Goal: Information Seeking & Learning: Find specific page/section

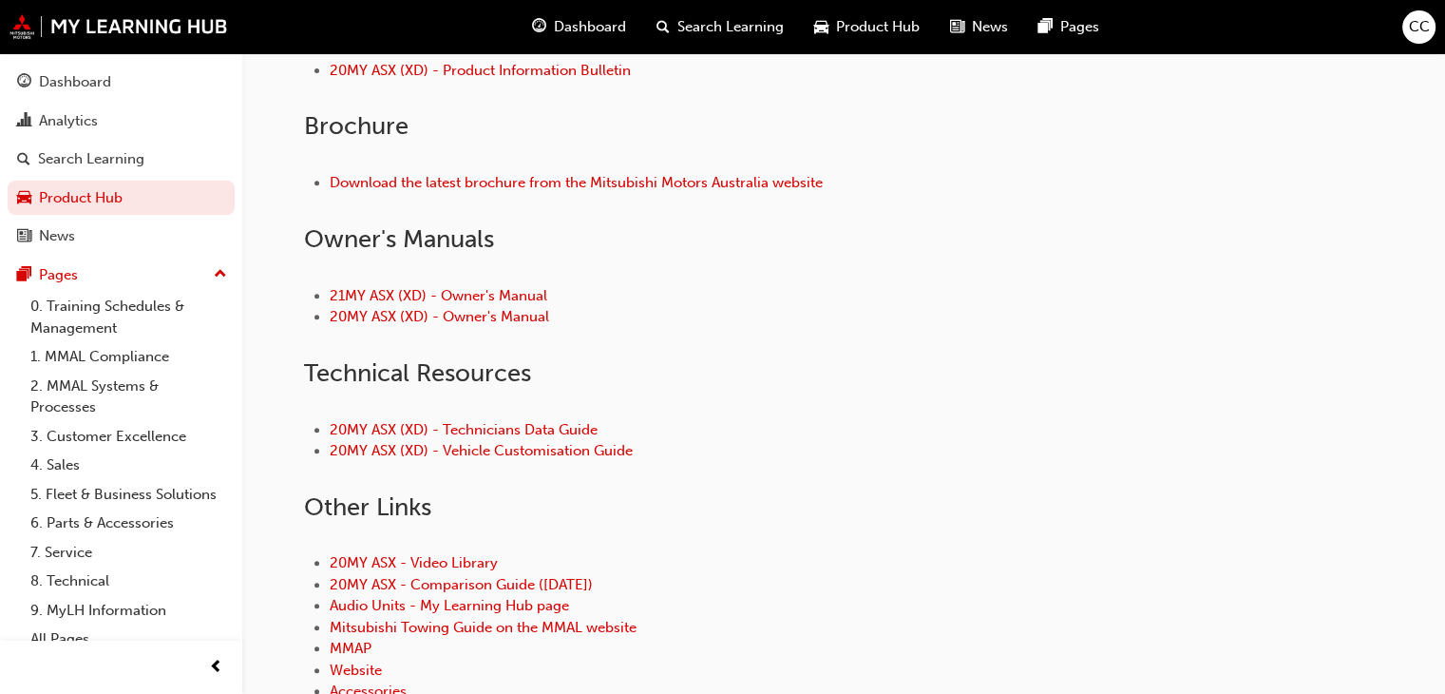
scroll to position [734, 0]
click at [512, 424] on link "20MY ASX (XD) - Technicians Data Guide" at bounding box center [464, 430] width 268 height 17
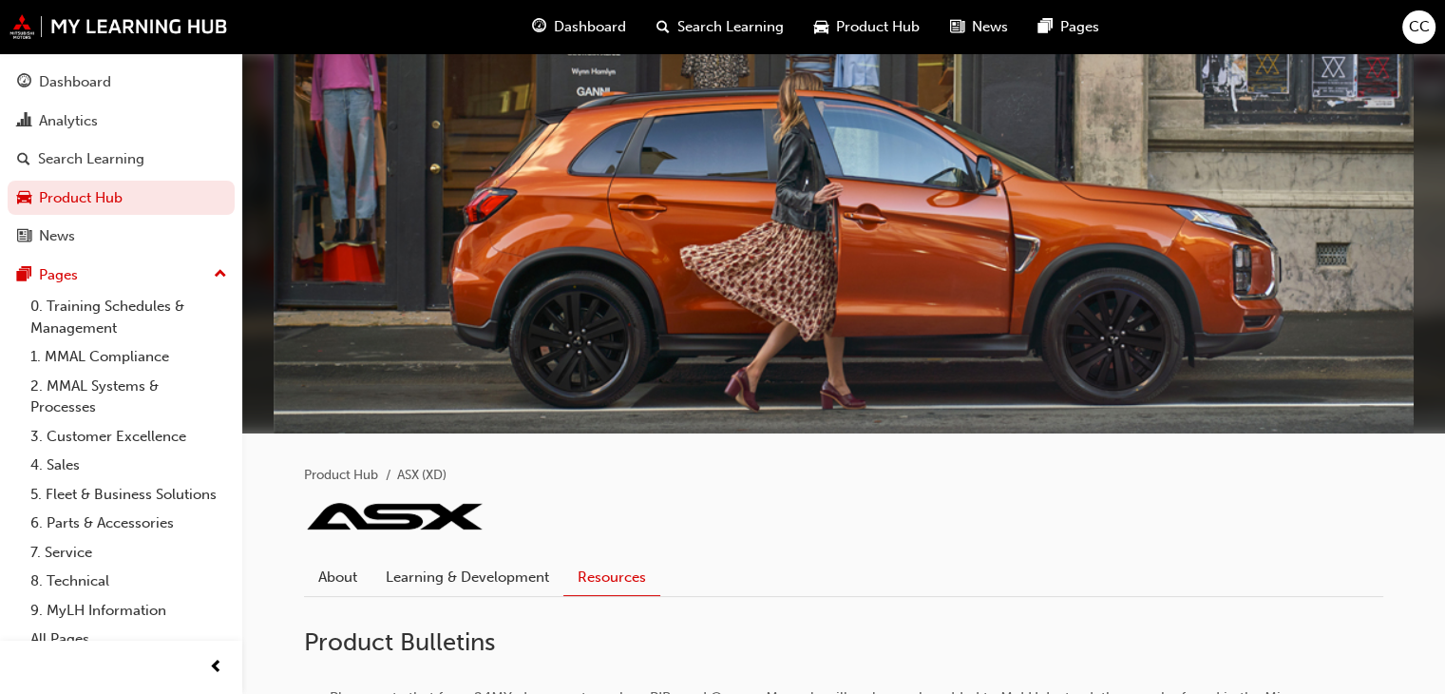
drag, startPoint x: 984, startPoint y: 490, endPoint x: 965, endPoint y: 484, distance: 20.1
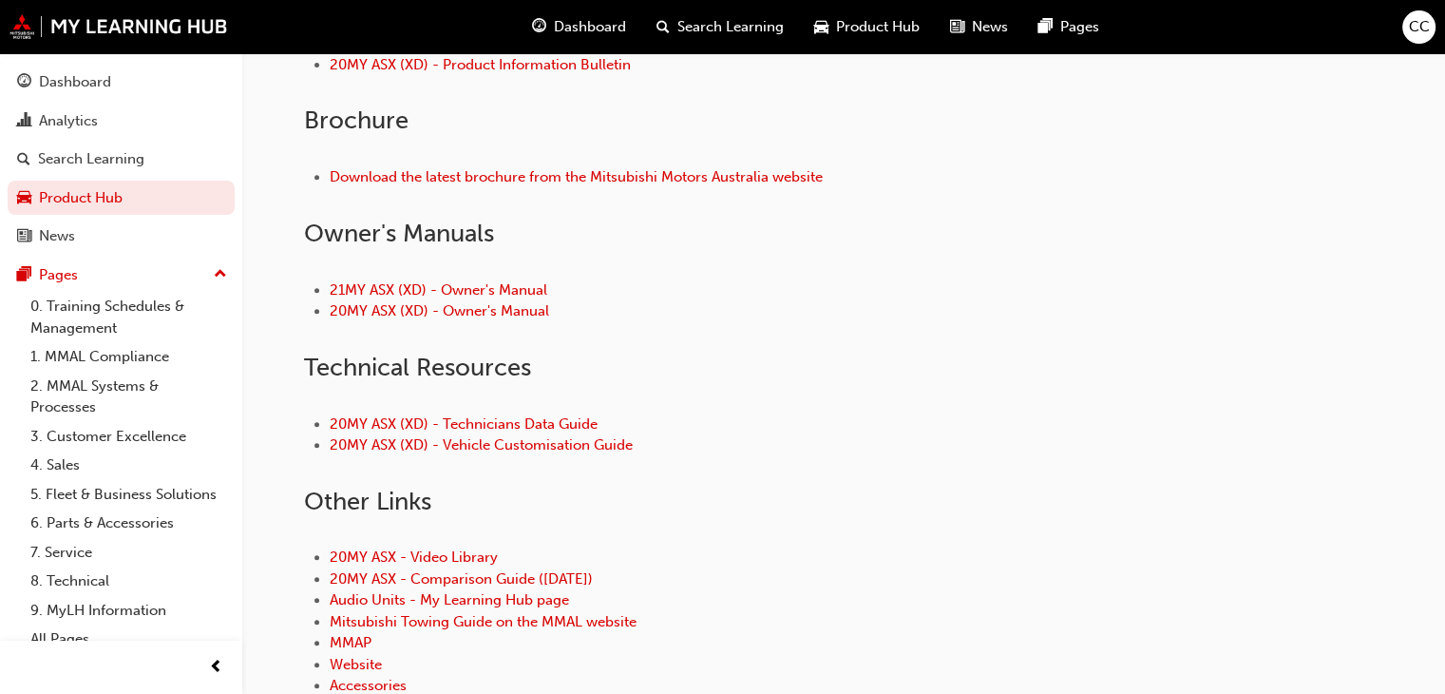
scroll to position [742, 0]
click at [456, 442] on link "20MY ASX (XD) - Vehicle Customisation Guide" at bounding box center [481, 442] width 303 height 17
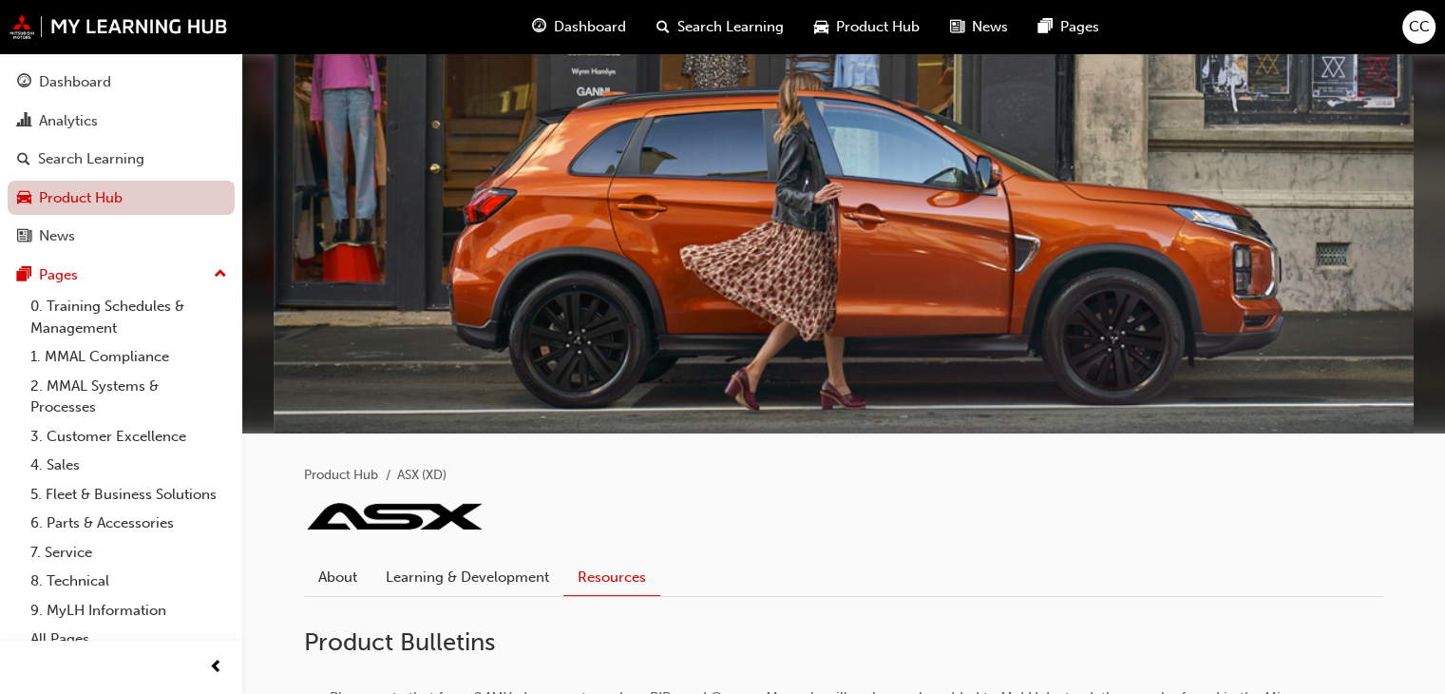
click at [74, 191] on link "Product Hub" at bounding box center [121, 198] width 227 height 35
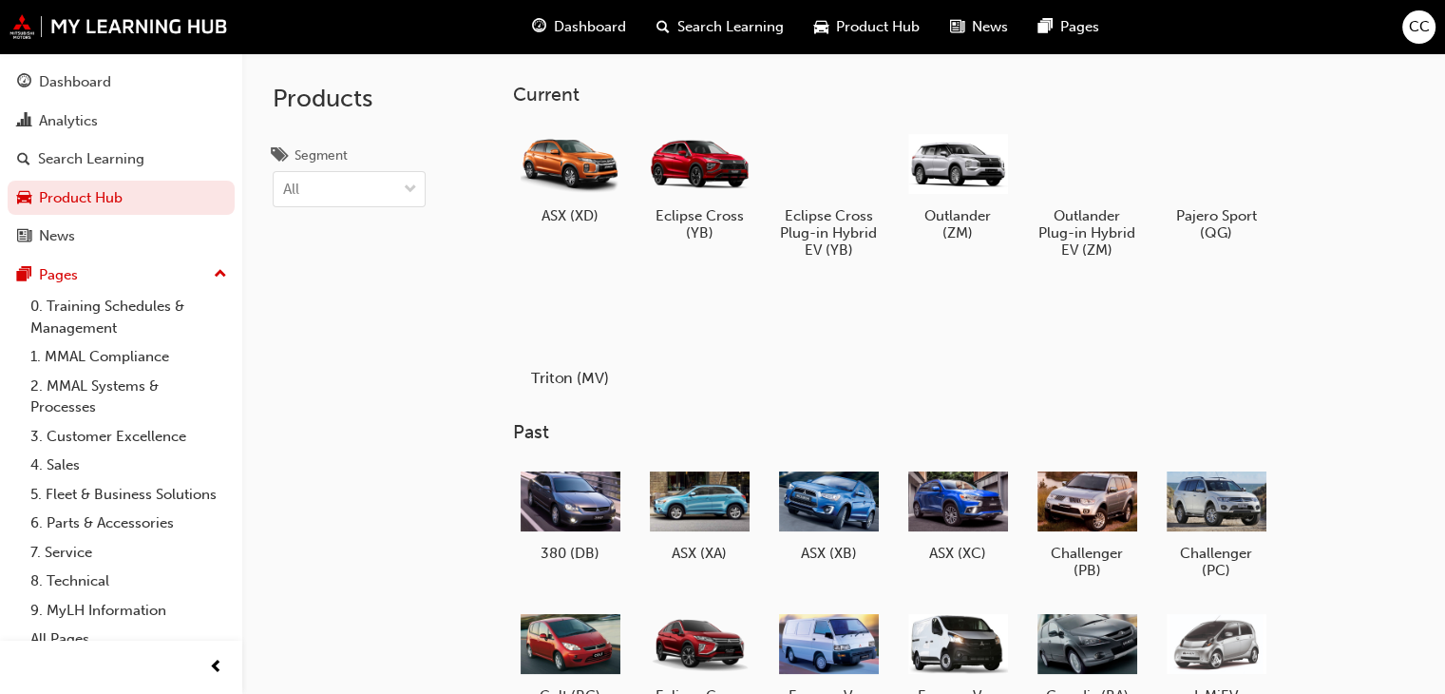
click at [574, 334] on div at bounding box center [570, 323] width 105 height 76
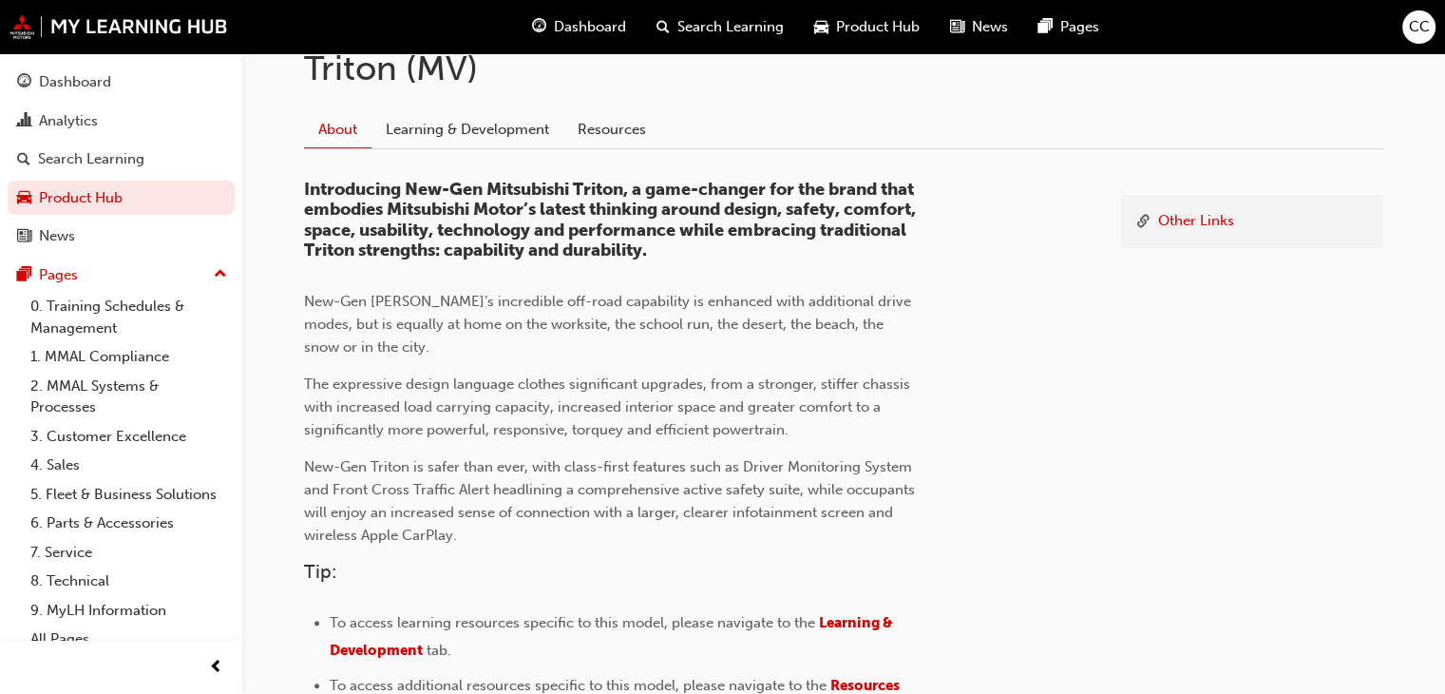
scroll to position [443, 0]
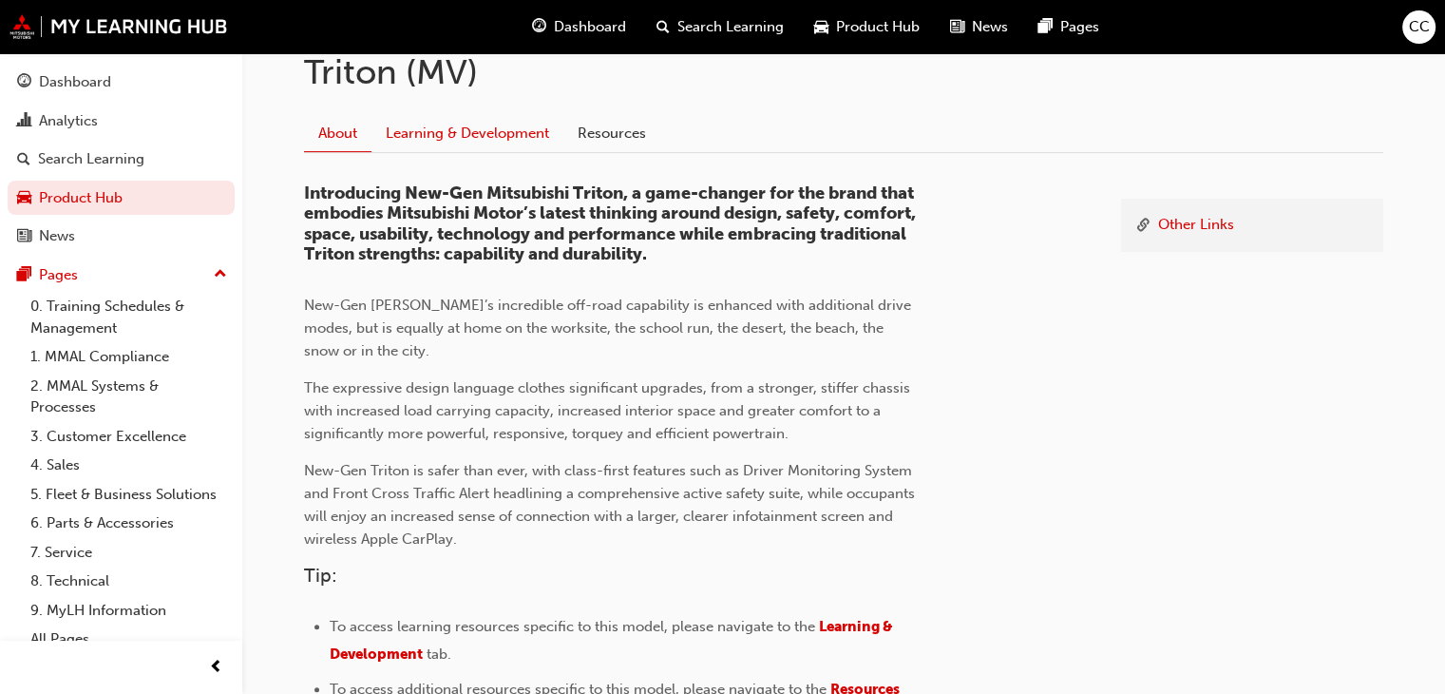
click at [459, 123] on link "Learning & Development" at bounding box center [468, 133] width 192 height 36
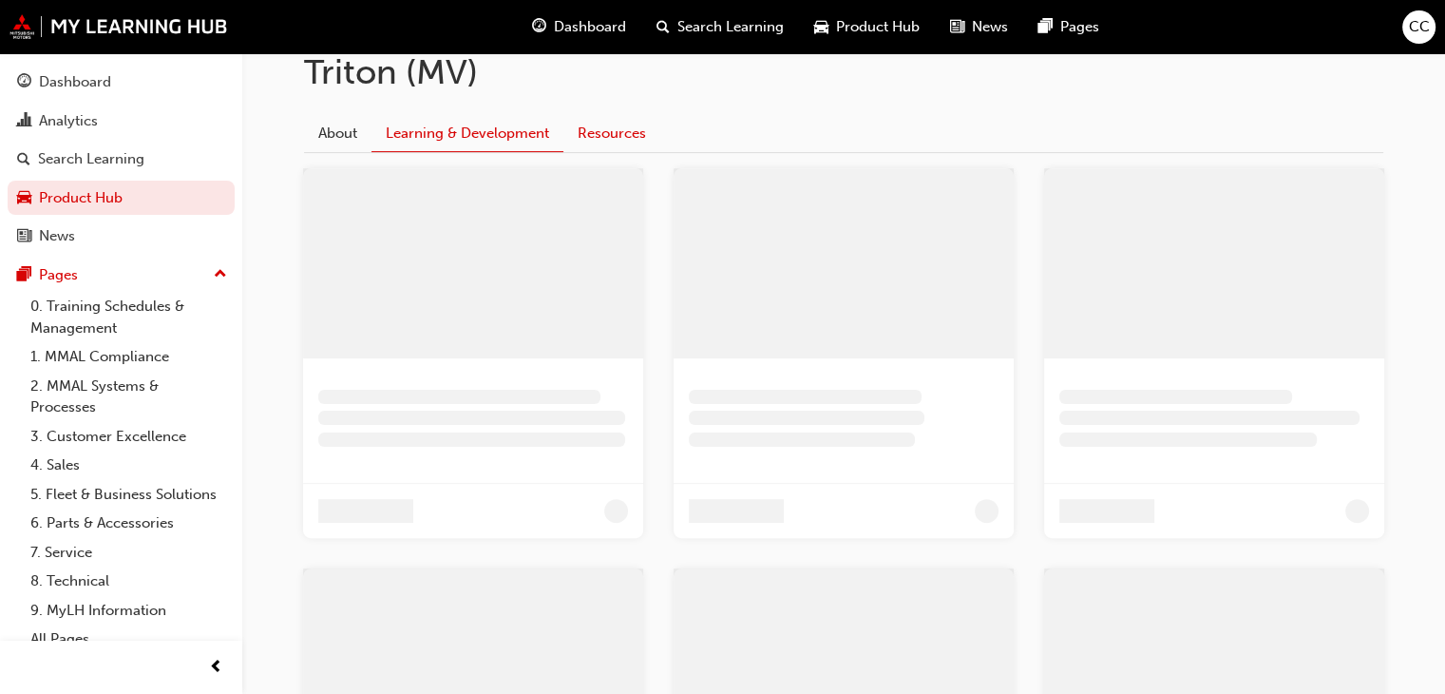
click at [614, 134] on link "Resources" at bounding box center [611, 133] width 97 height 36
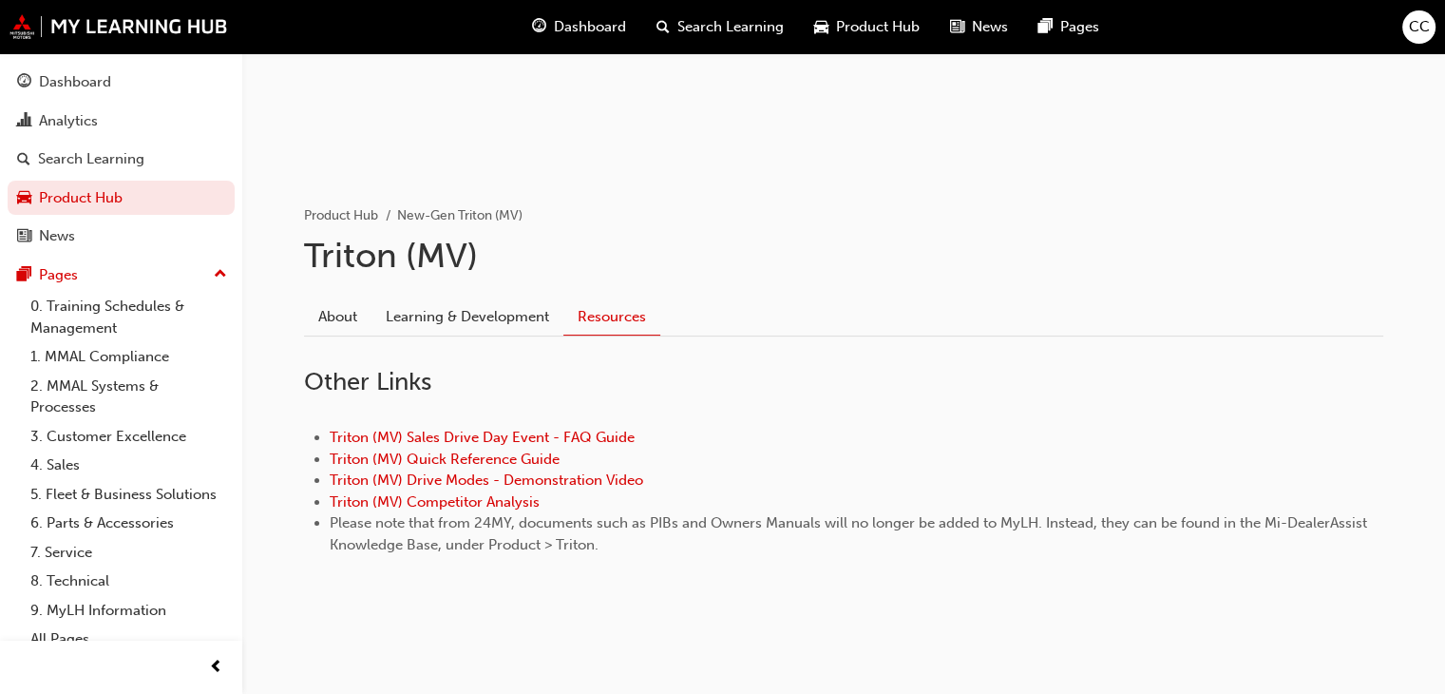
scroll to position [258, 0]
click at [58, 197] on link "Product Hub" at bounding box center [121, 198] width 227 height 35
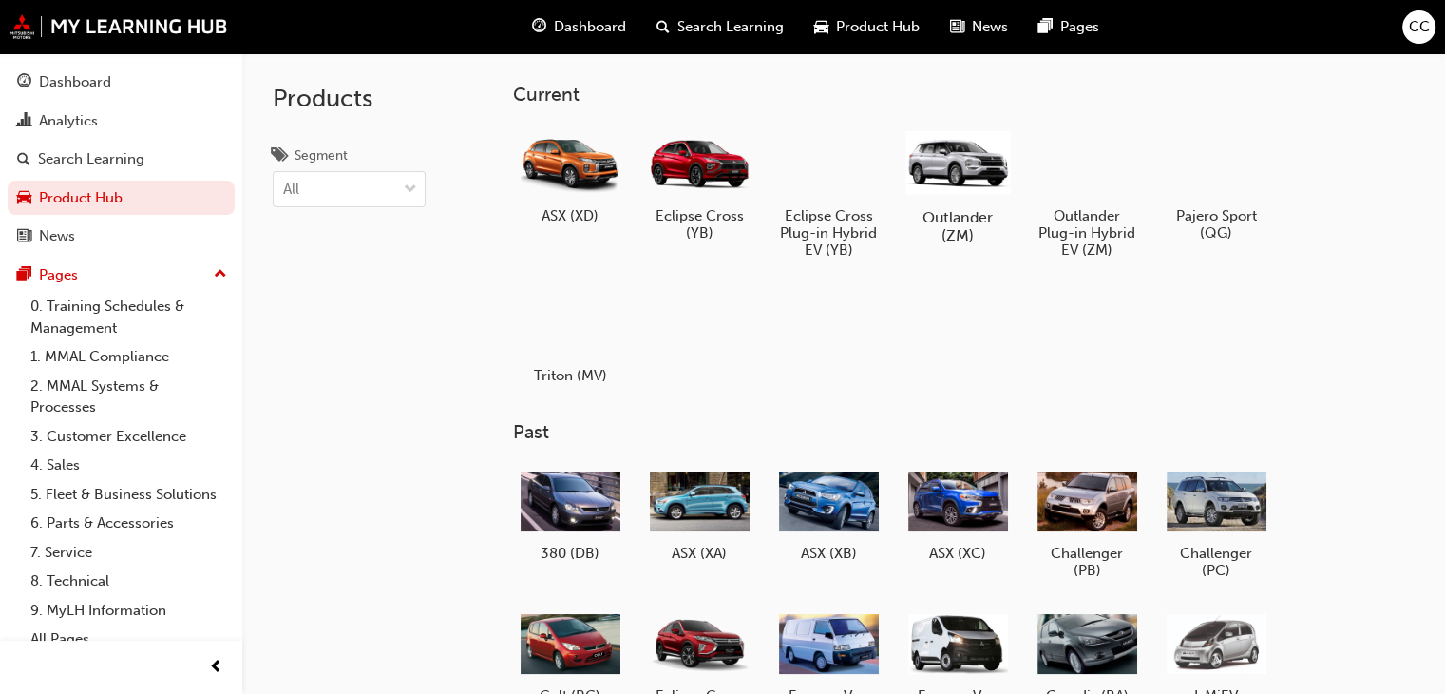
click at [941, 197] on div at bounding box center [958, 161] width 105 height 75
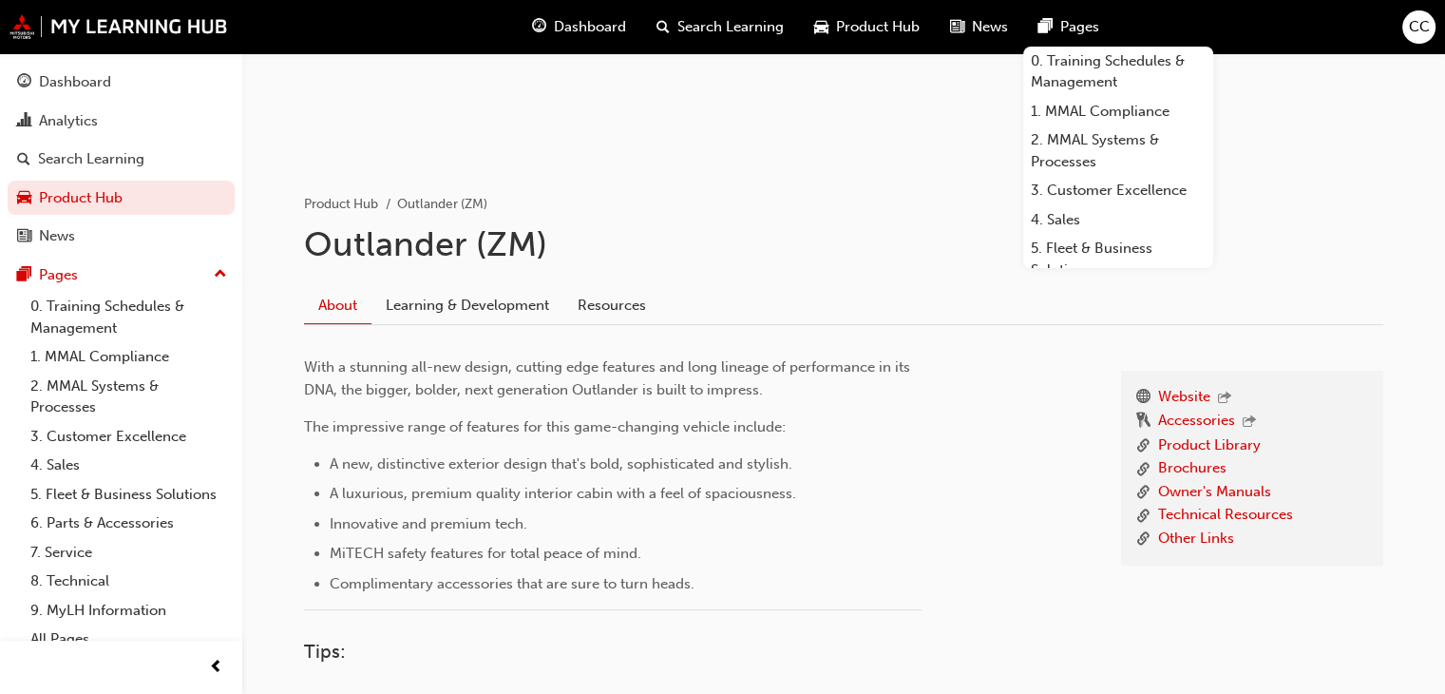
scroll to position [277, 0]
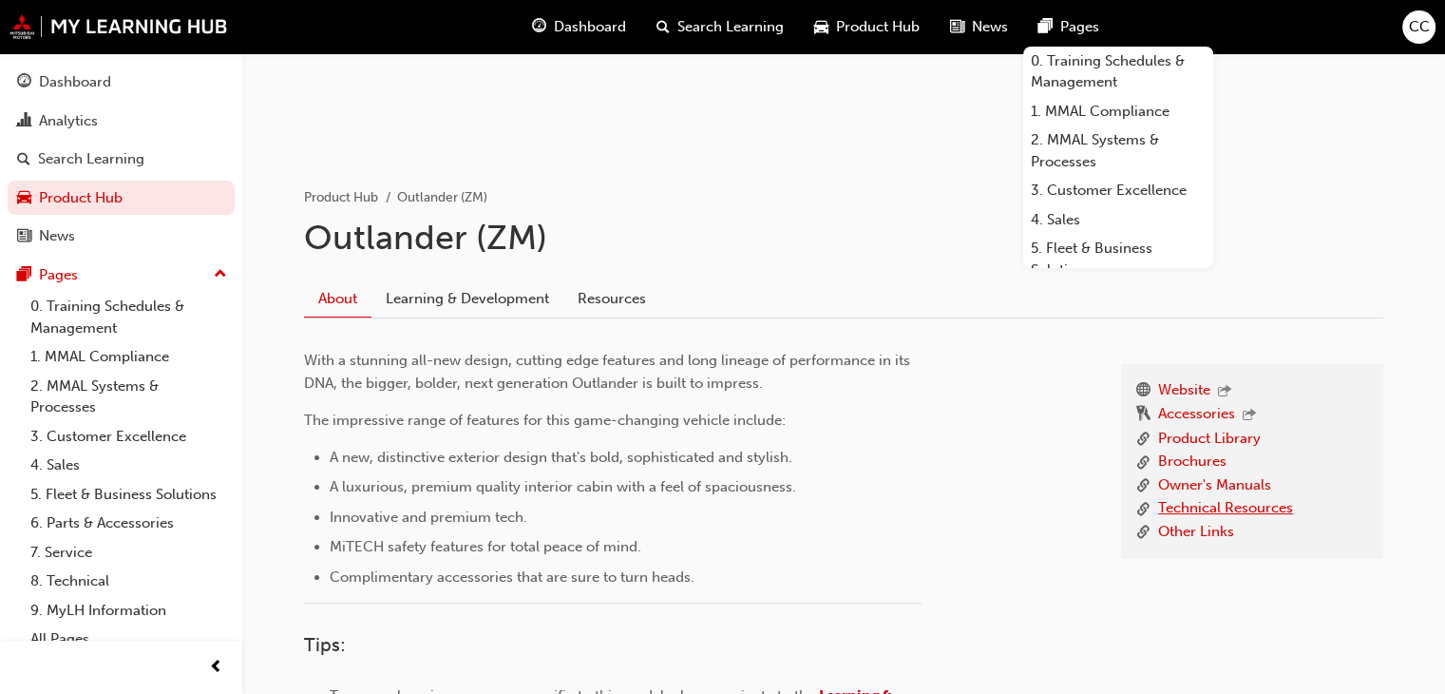
click at [1206, 505] on link "Technical Resources" at bounding box center [1225, 509] width 135 height 24
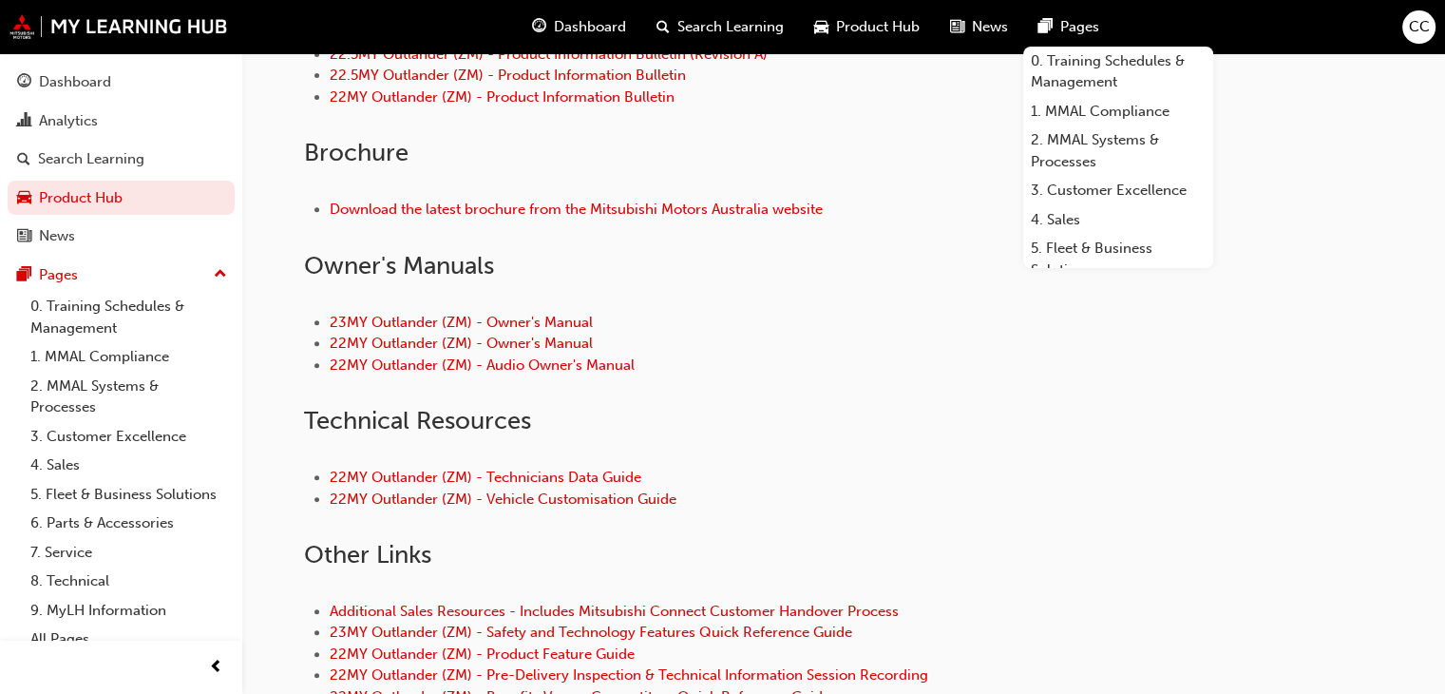
scroll to position [719, 0]
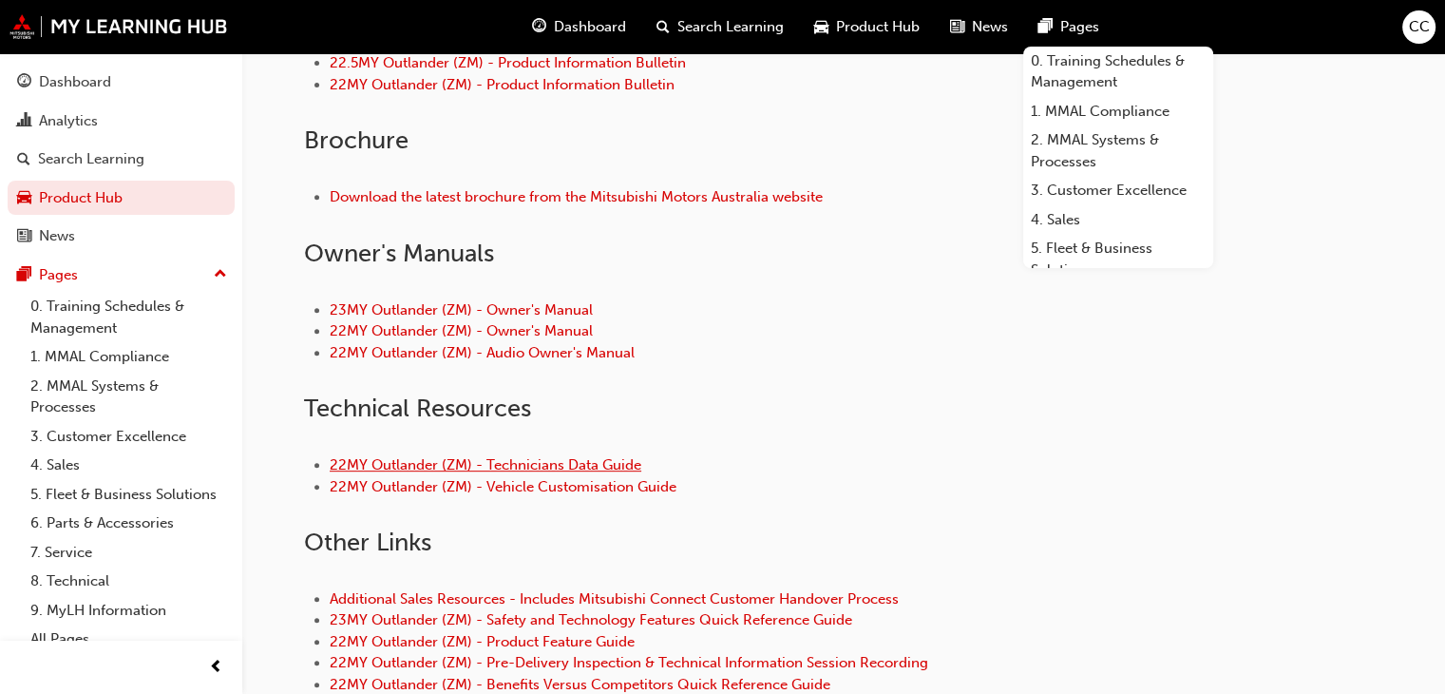
click at [576, 461] on link "22MY Outlander (ZM) - Technicians Data Guide" at bounding box center [486, 464] width 312 height 17
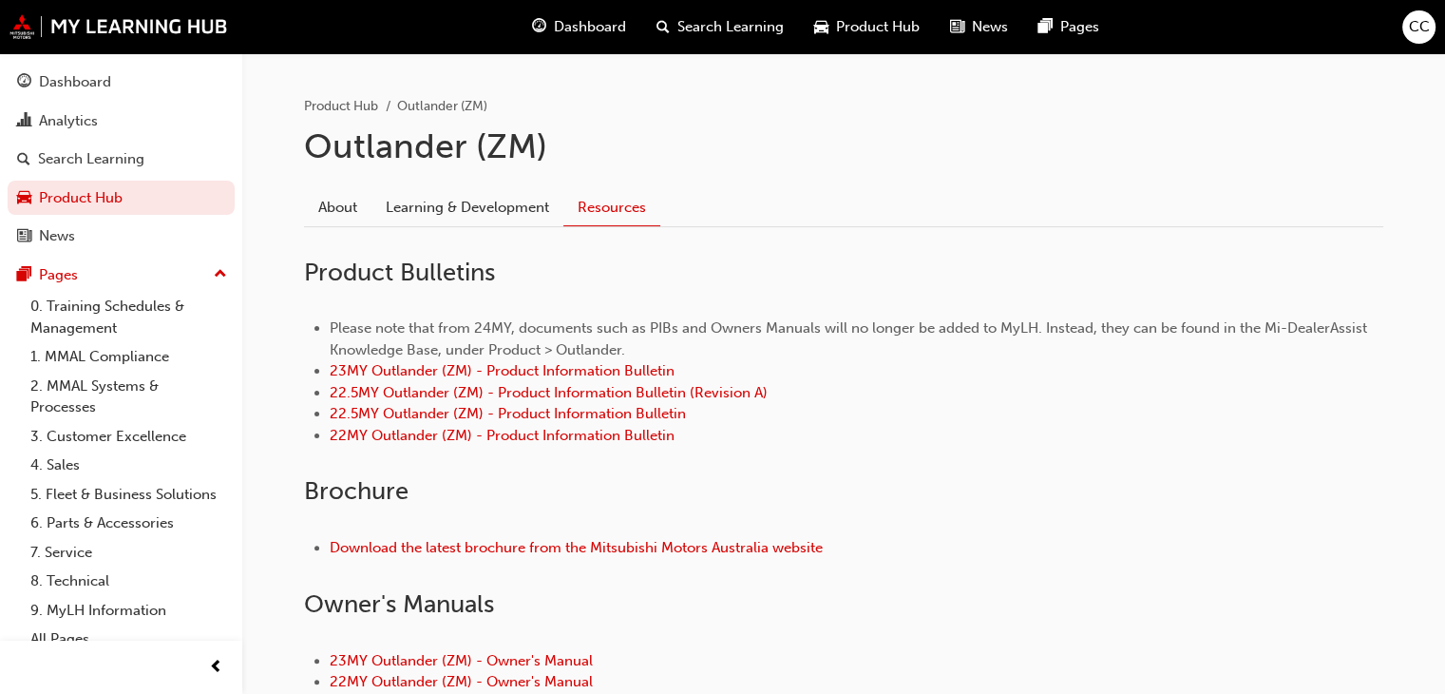
scroll to position [373, 0]
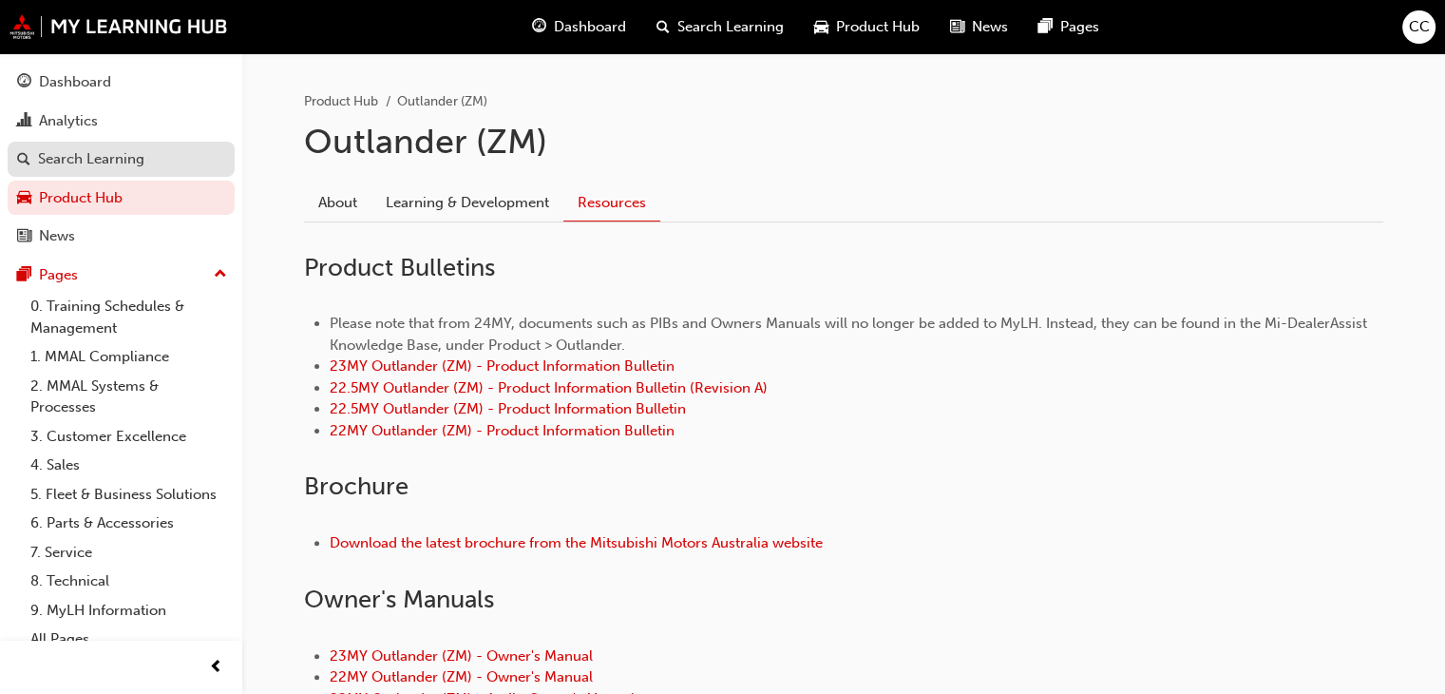
click at [67, 150] on div "Search Learning" at bounding box center [91, 159] width 106 height 22
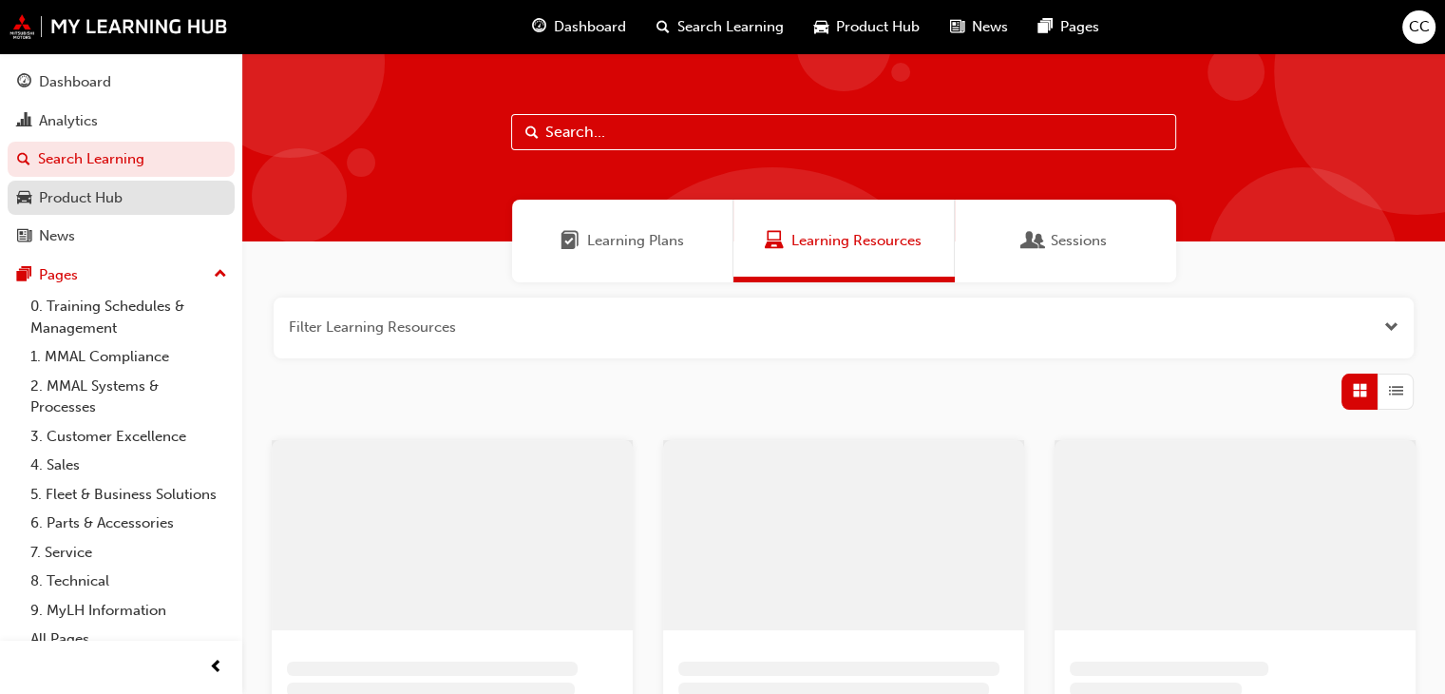
click at [60, 188] on div "Product Hub" at bounding box center [81, 198] width 84 height 22
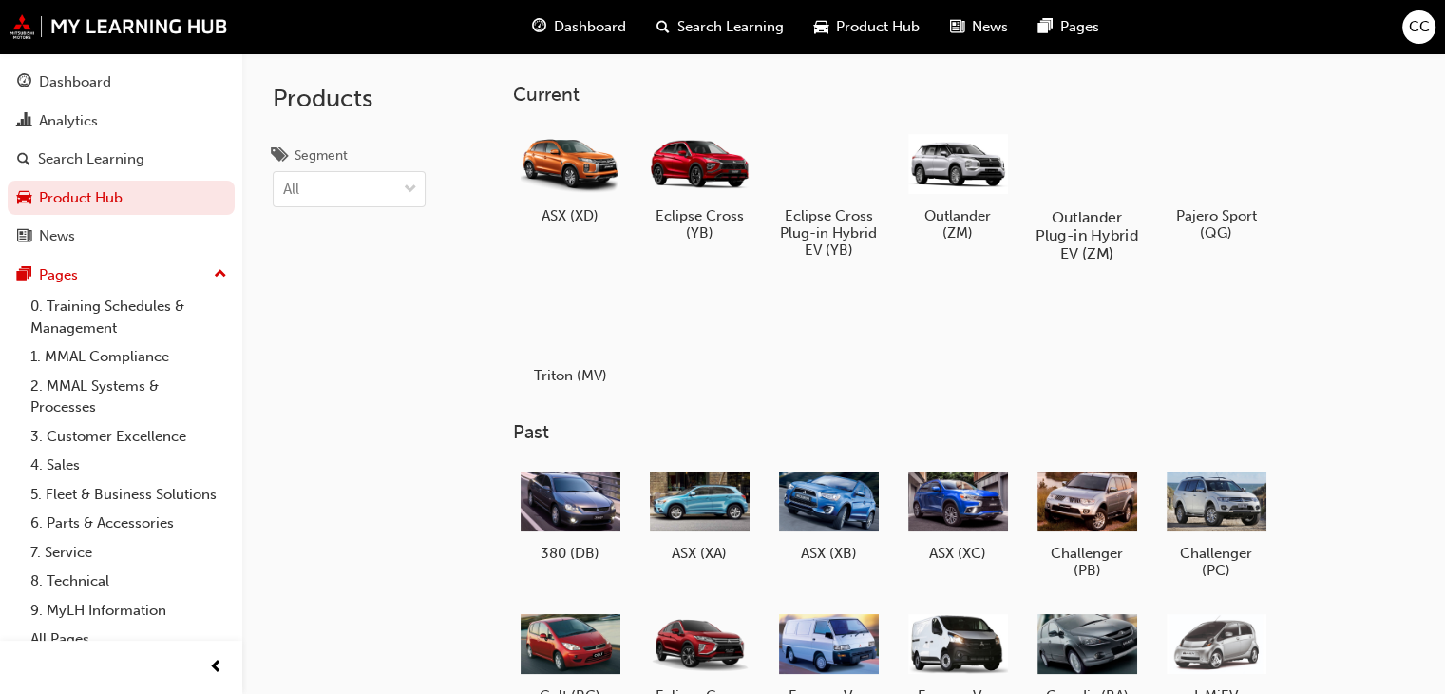
click at [1097, 229] on h5 "Outlander Plug-in Hybrid EV (ZM)" at bounding box center [1087, 235] width 105 height 54
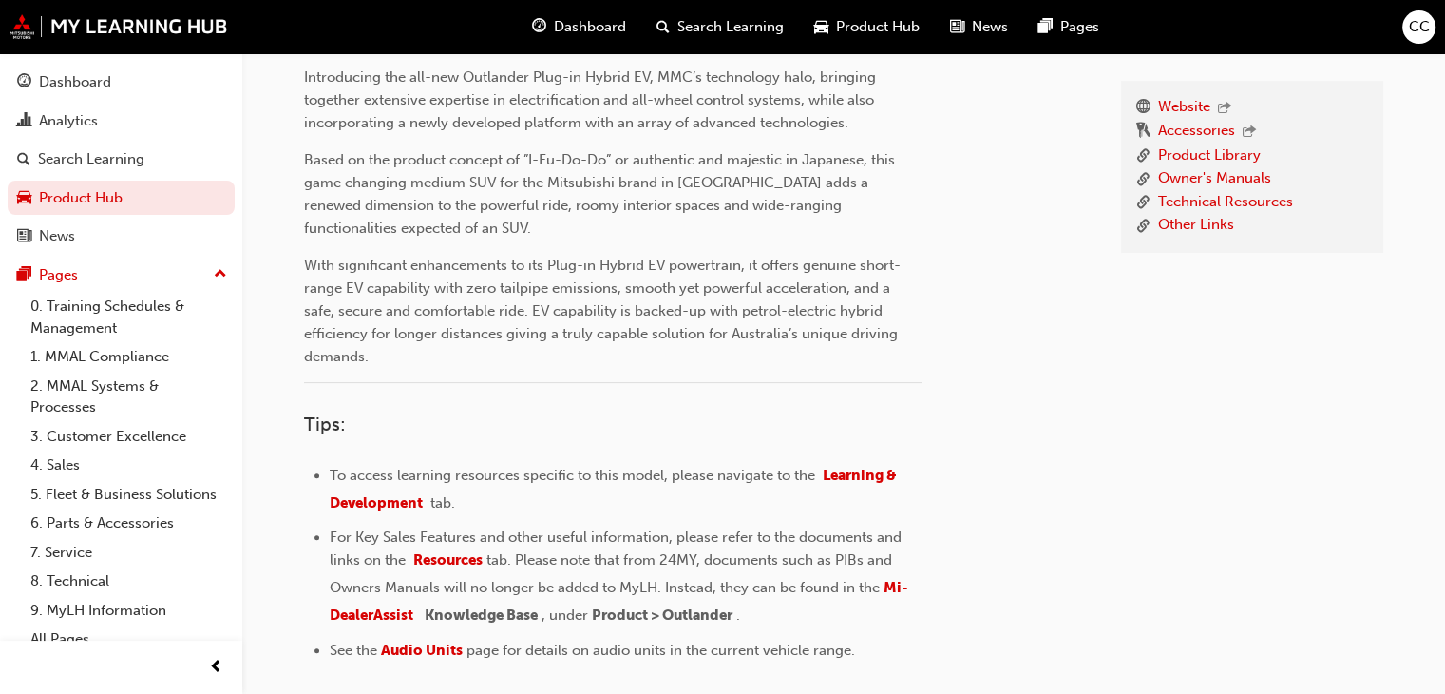
scroll to position [547, 0]
click at [1212, 216] on link "Technical Resources" at bounding box center [1225, 204] width 135 height 24
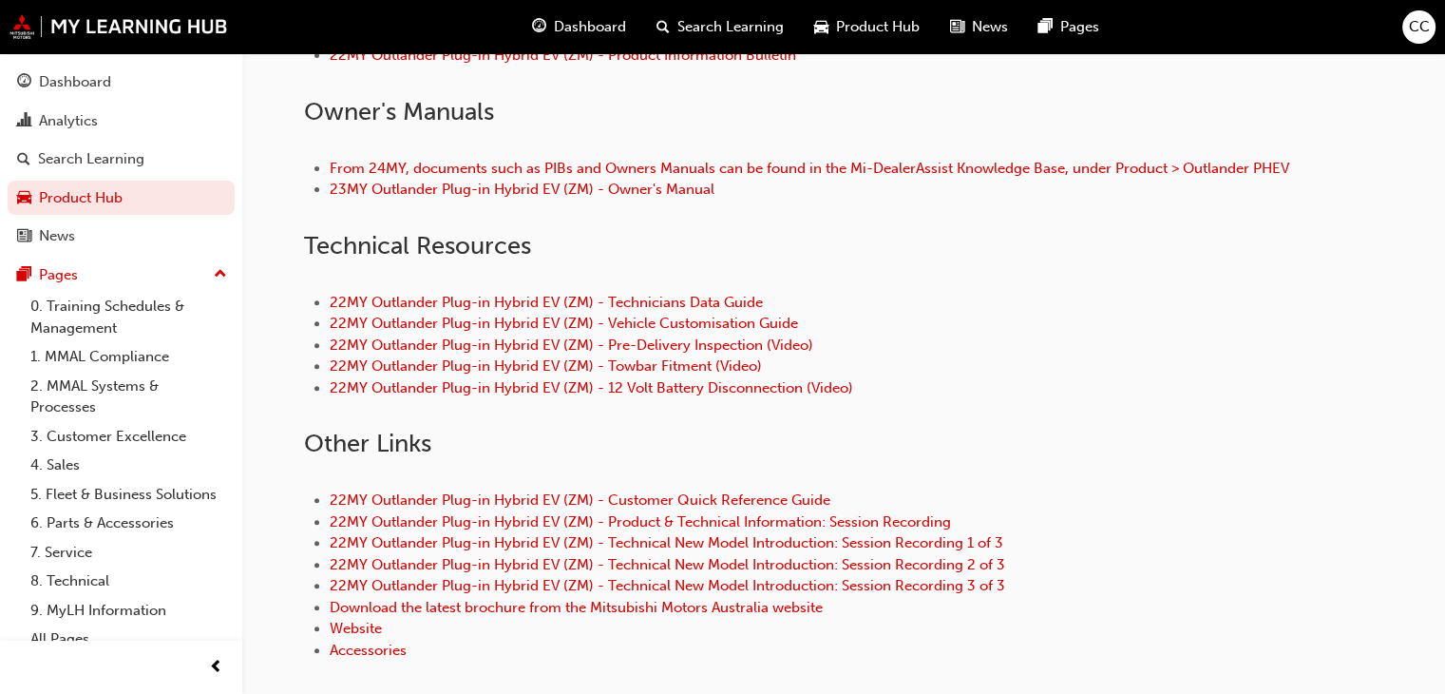
scroll to position [673, 0]
click at [734, 310] on link "22MY Outlander Plug-in Hybrid EV (ZM) - Technicians Data Guide" at bounding box center [546, 301] width 433 height 17
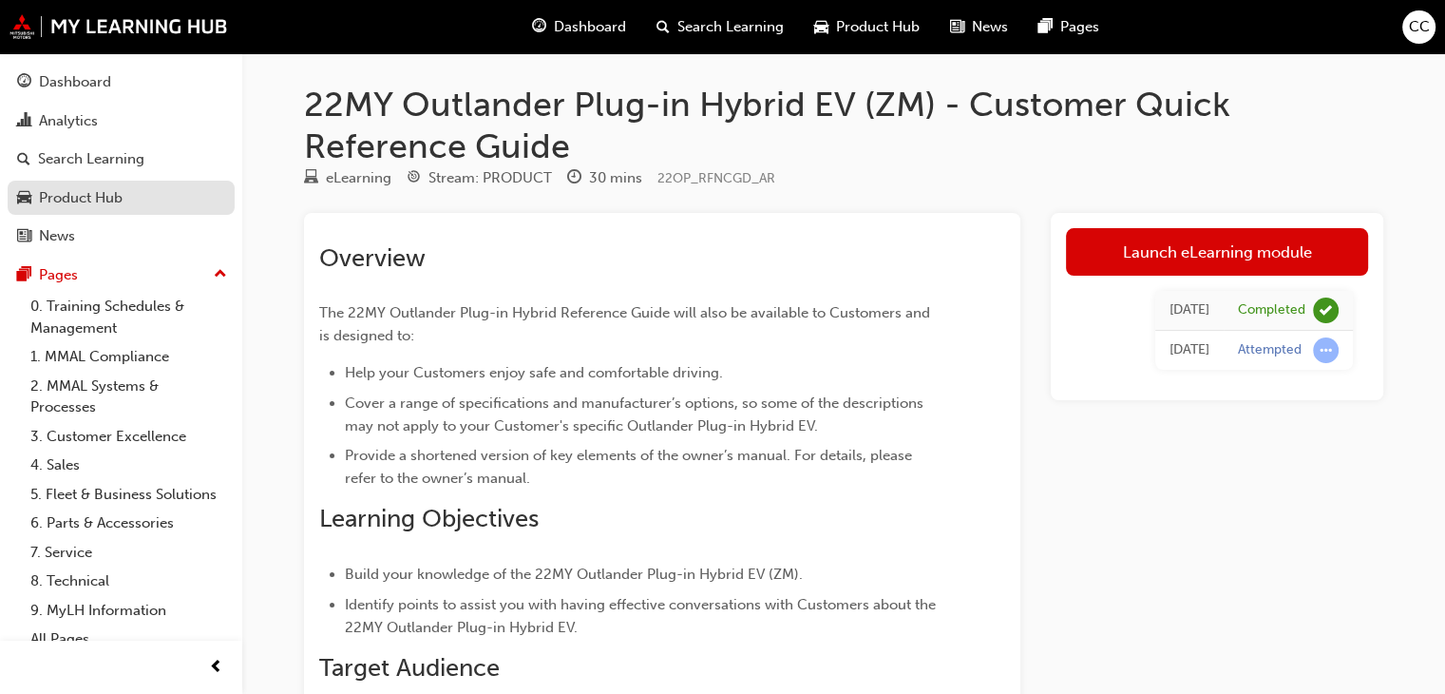
click at [85, 202] on div "Product Hub" at bounding box center [81, 198] width 84 height 22
